Goal: Find specific page/section: Find specific page/section

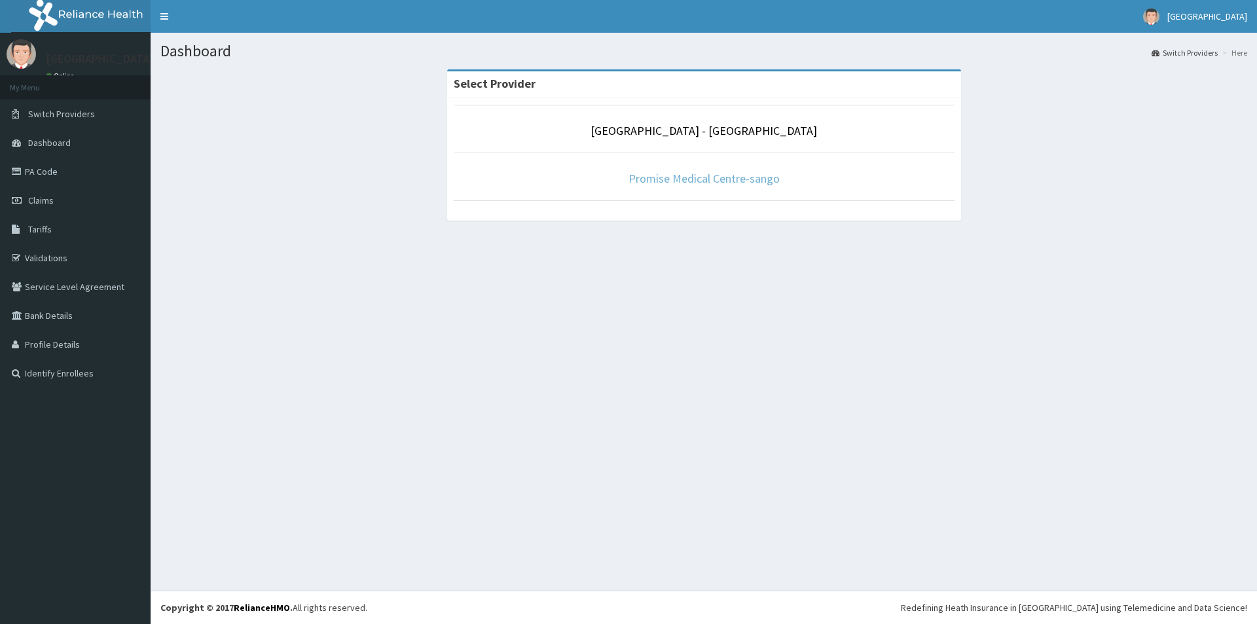
click at [700, 184] on link "Promise Medical Centre-sango" at bounding box center [703, 178] width 151 height 15
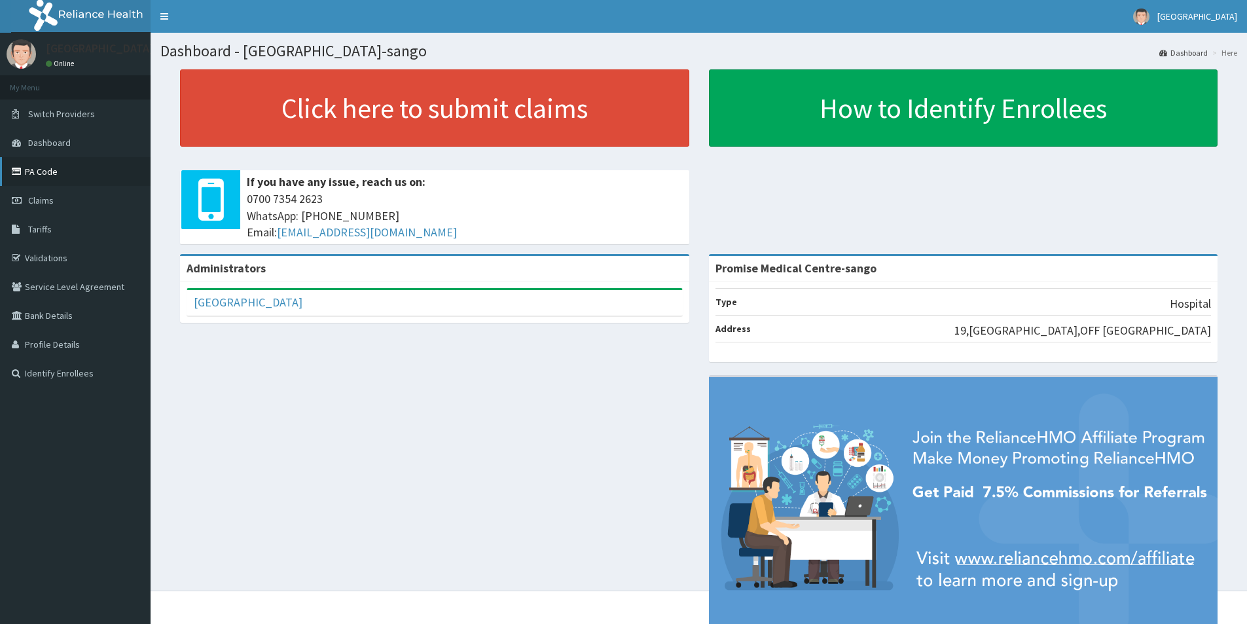
click at [71, 175] on link "PA Code" at bounding box center [75, 171] width 151 height 29
click at [42, 166] on link "PA Code" at bounding box center [75, 171] width 151 height 29
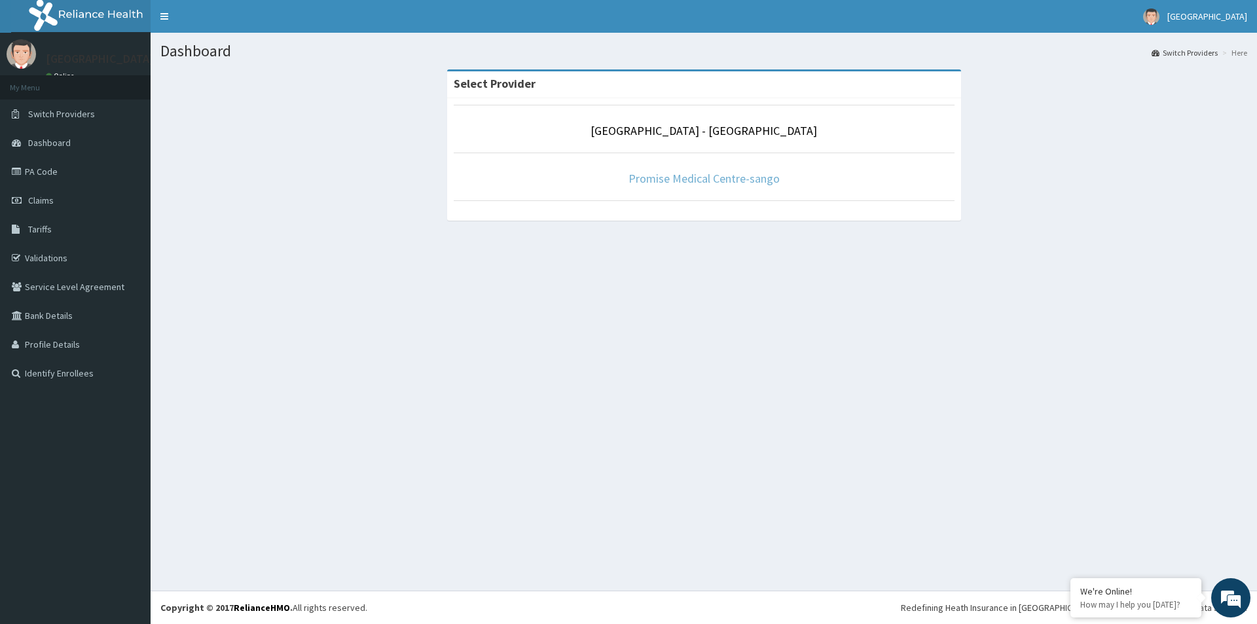
click at [684, 182] on link "Promise Medical Centre-sango" at bounding box center [703, 178] width 151 height 15
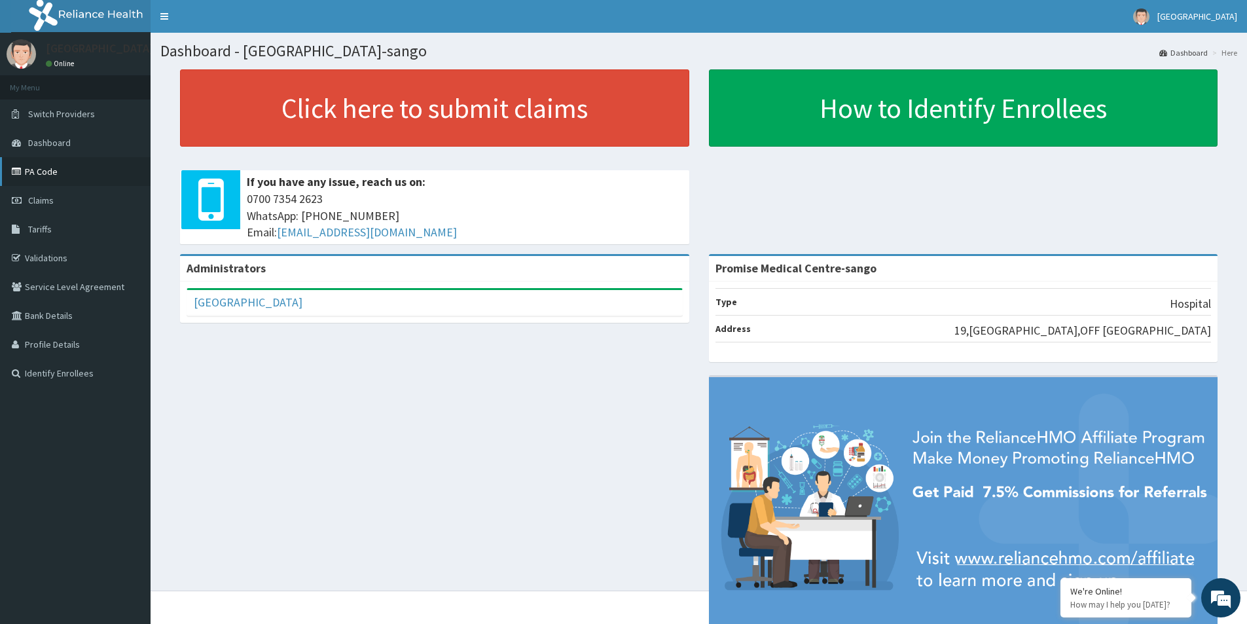
click at [48, 175] on link "PA Code" at bounding box center [75, 171] width 151 height 29
click at [50, 171] on link "PA Code" at bounding box center [75, 171] width 151 height 29
